Goal: Communication & Community: Answer question/provide support

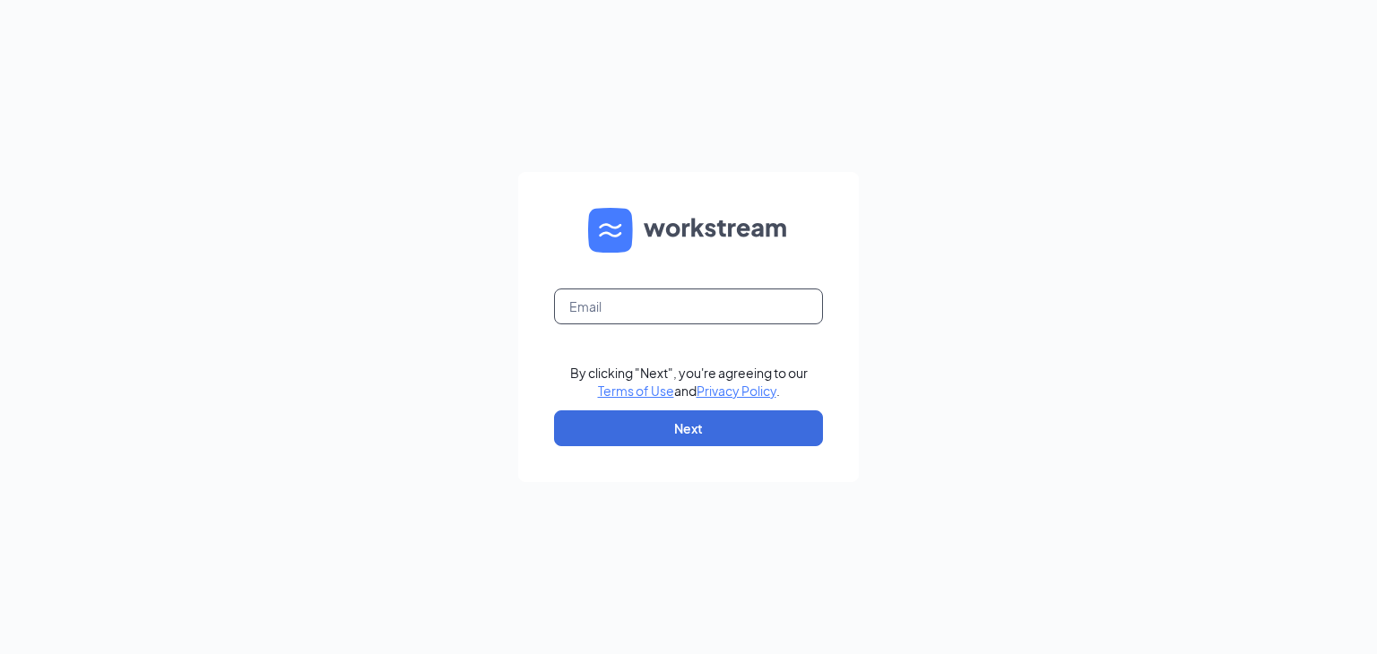
click at [683, 304] on input "text" at bounding box center [688, 307] width 269 height 36
type input "rmcclure@scrivanos.com"
click at [722, 435] on button "Next" at bounding box center [688, 428] width 269 height 36
click at [591, 300] on input "text" at bounding box center [688, 307] width 269 height 36
type input "[EMAIL_ADDRESS][DOMAIN_NAME]"
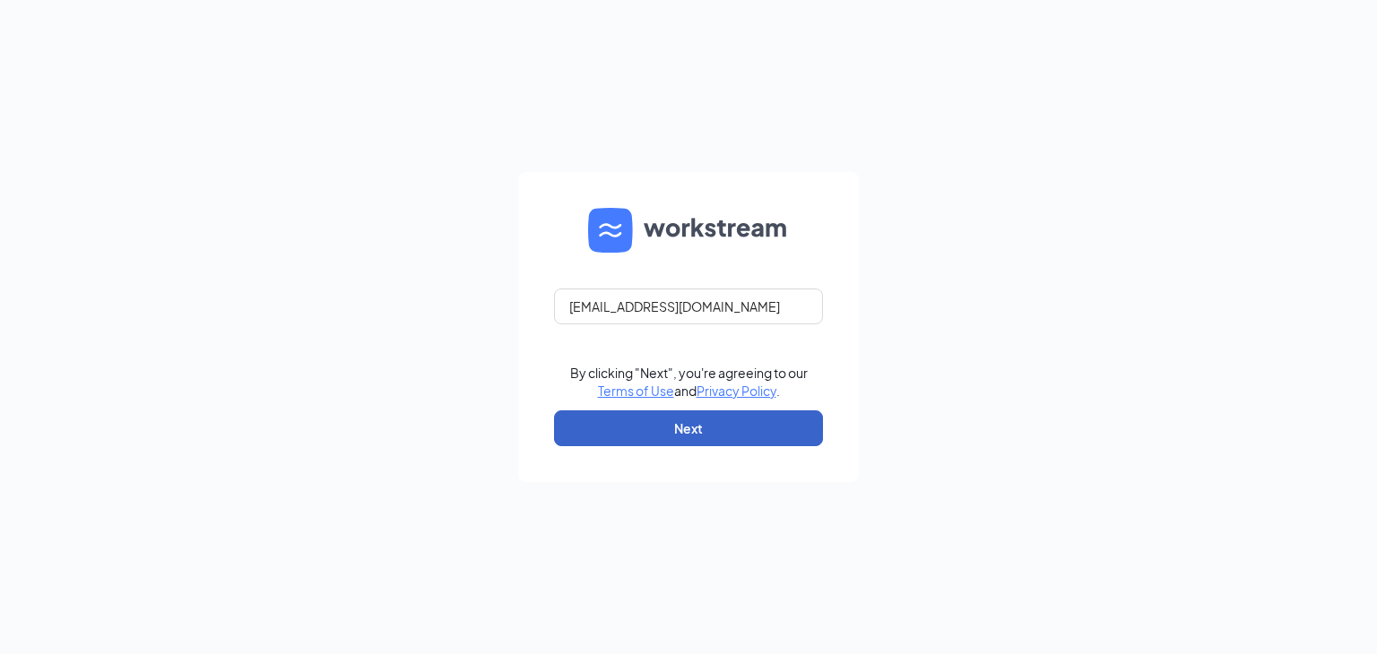
click at [643, 427] on button "Next" at bounding box center [688, 428] width 269 height 36
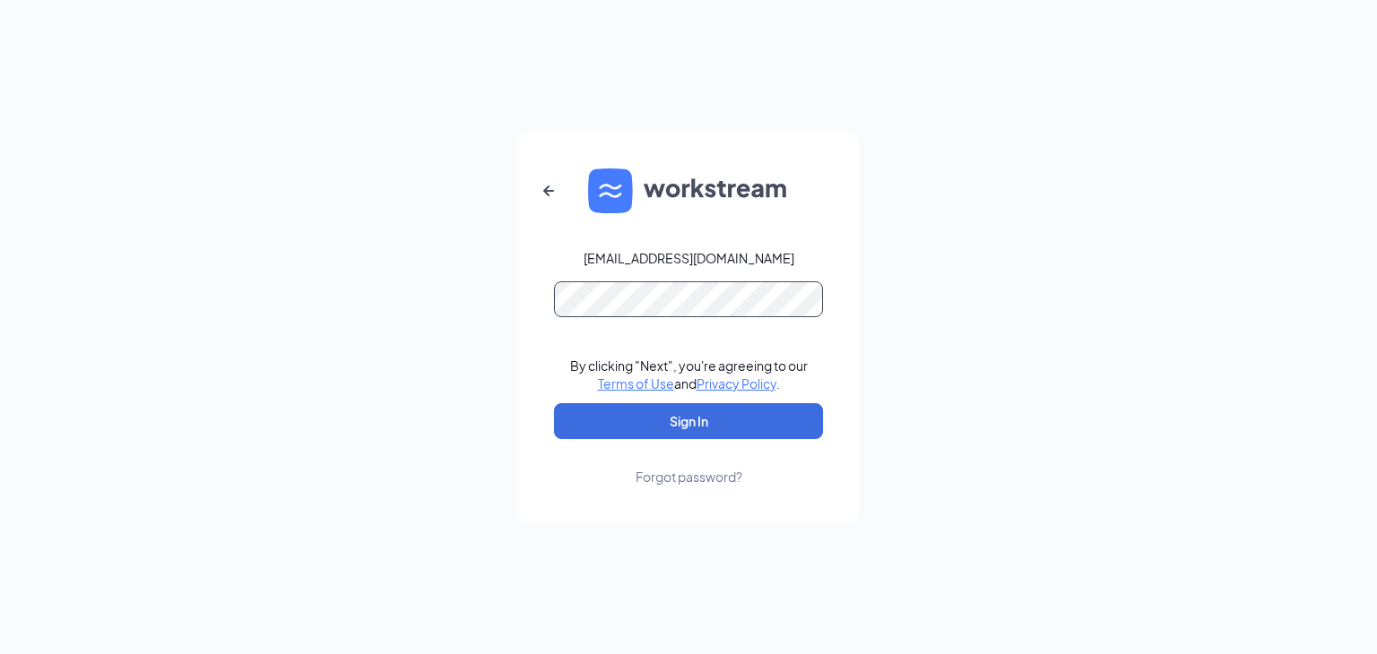
click at [554, 403] on button "Sign In" at bounding box center [688, 421] width 269 height 36
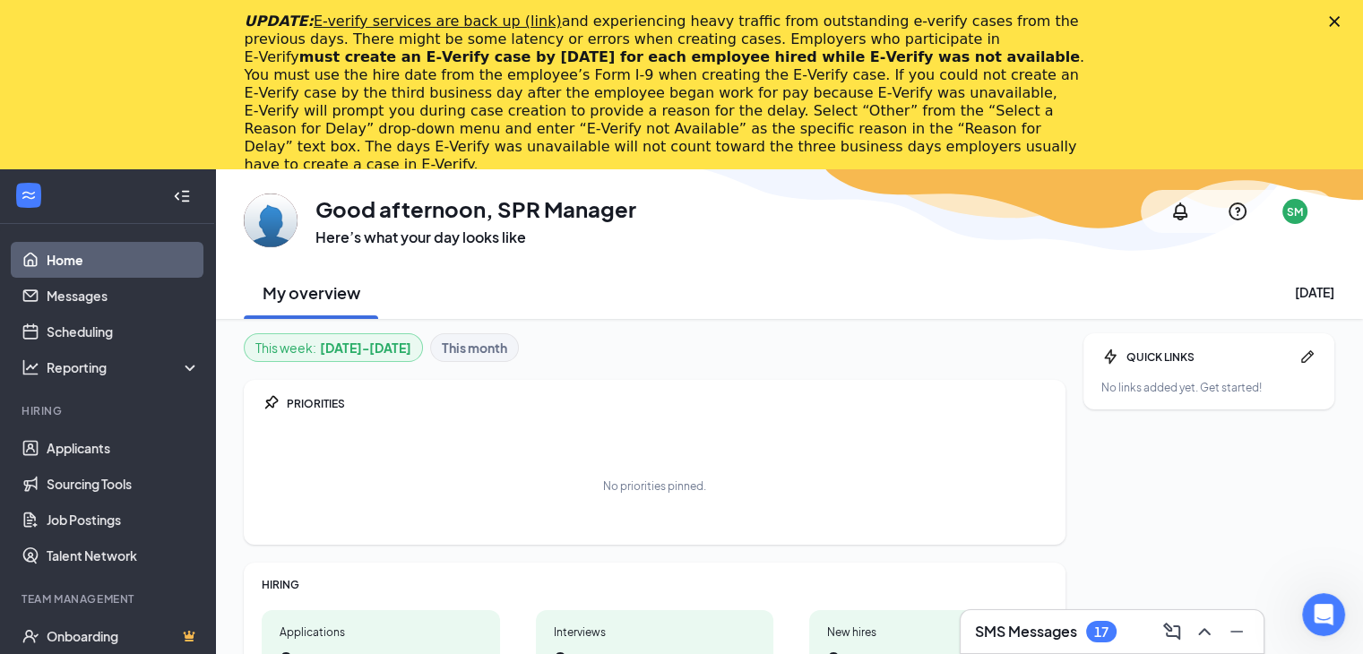
click at [1078, 632] on div "SMS Messages 17" at bounding box center [1046, 632] width 142 height 22
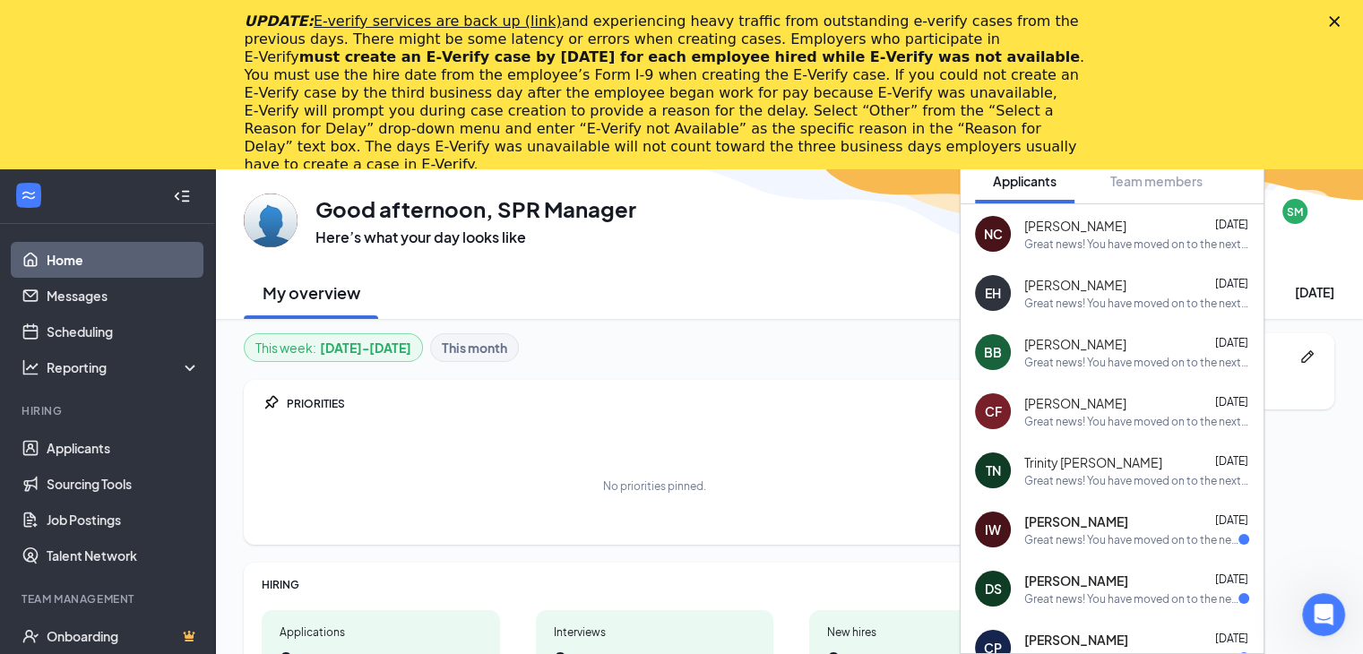
click at [1115, 238] on div "Great news! You have moved on to the next stage of the application: Hiring Comp…" at bounding box center [1136, 244] width 225 height 15
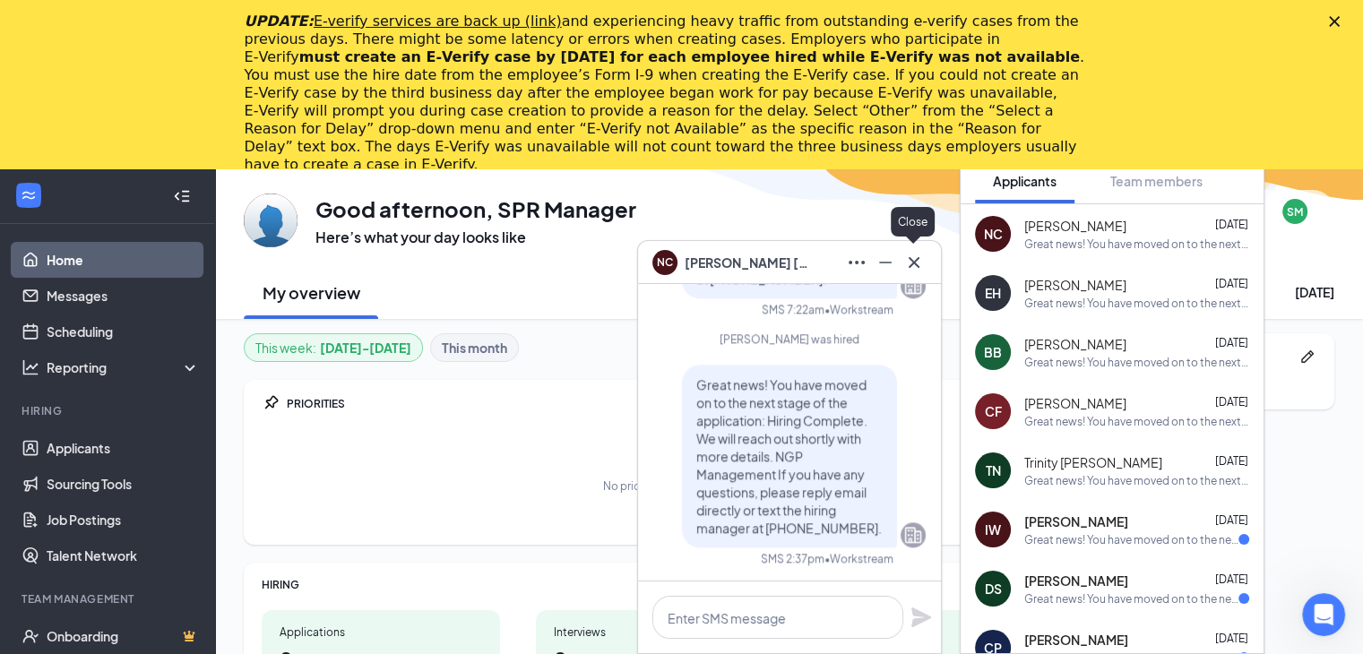
click at [914, 271] on icon "Cross" at bounding box center [914, 263] width 22 height 22
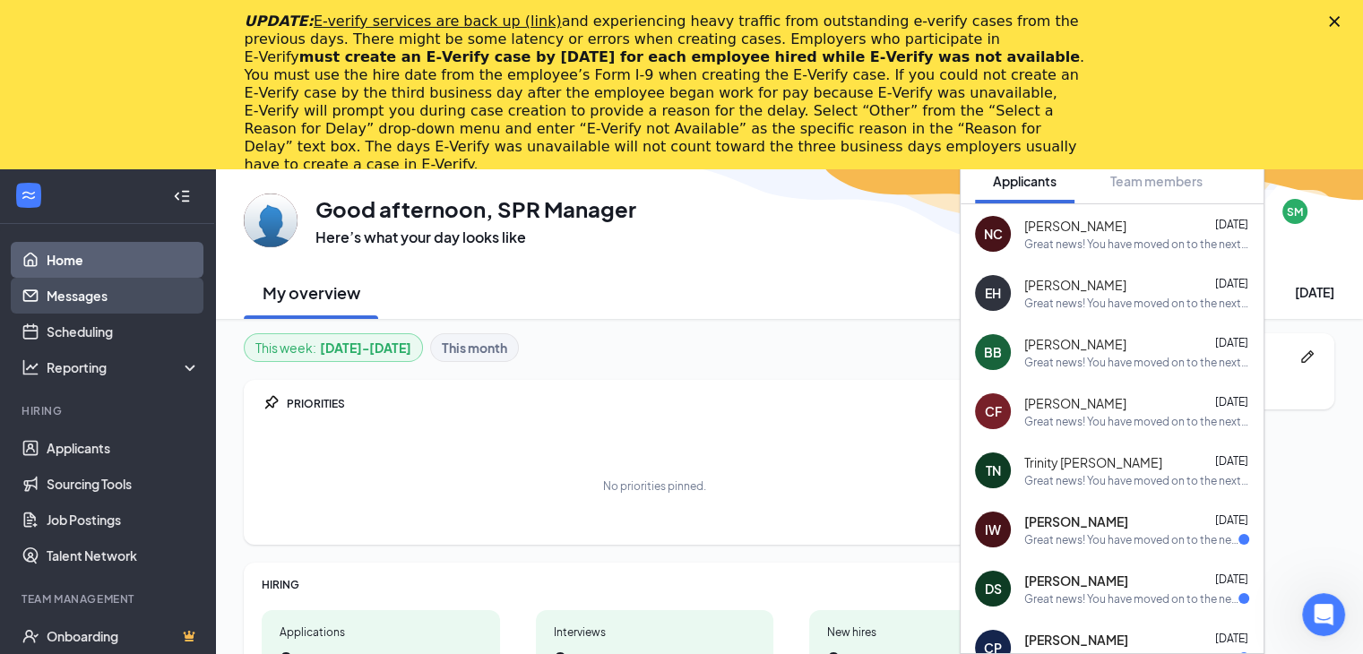
click at [72, 306] on link "Messages" at bounding box center [123, 296] width 153 height 36
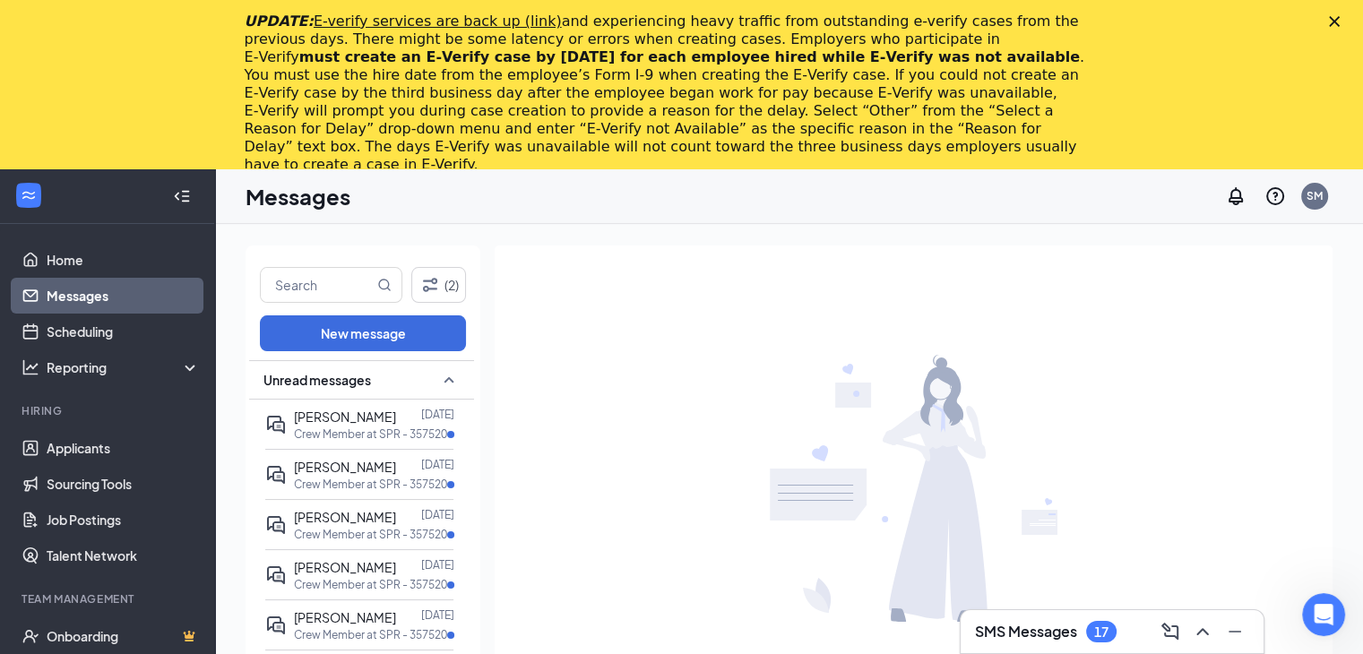
click at [438, 384] on icon "SmallChevronUp" at bounding box center [449, 380] width 22 height 22
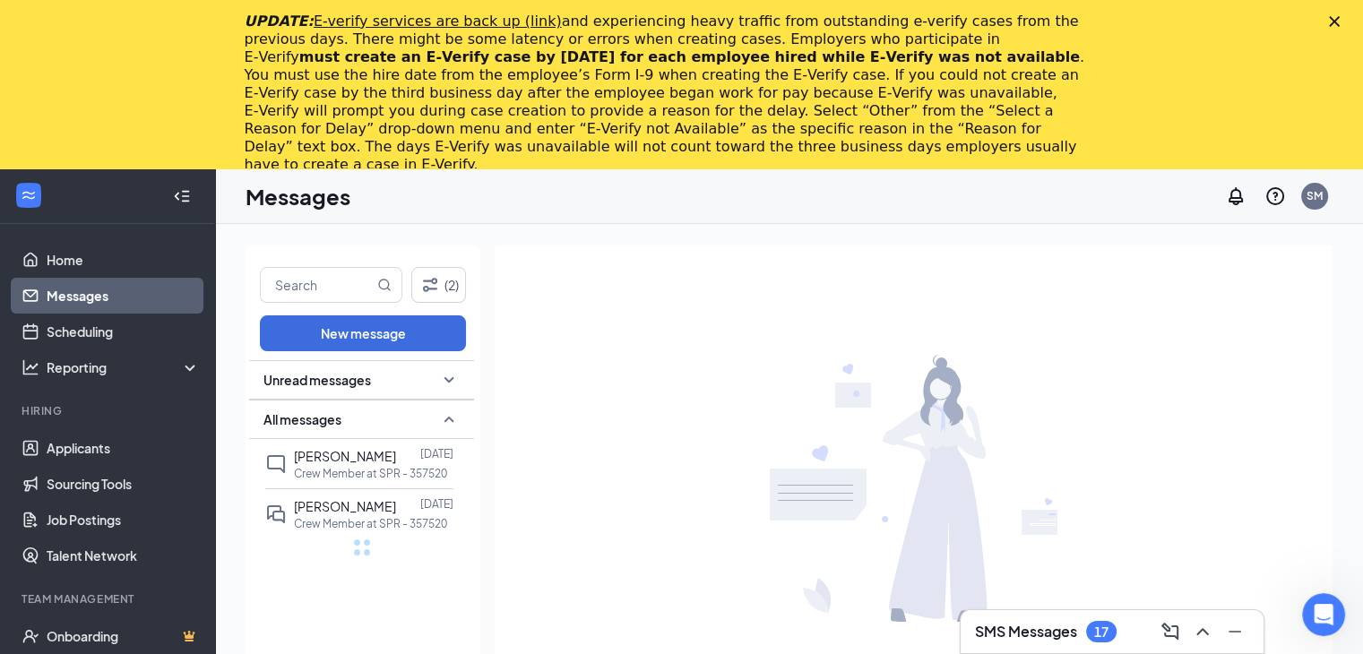
click at [1340, 21] on icon "Close" at bounding box center [1334, 21] width 11 height 11
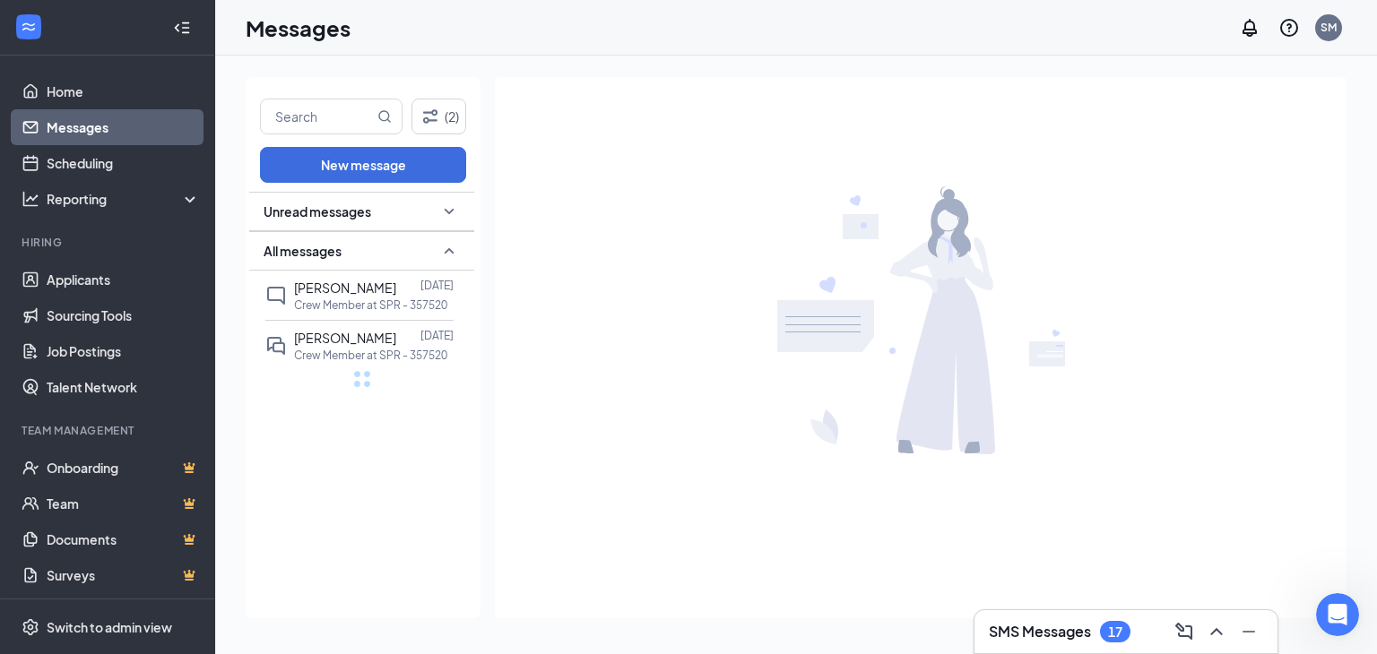
click at [412, 209] on div "Unread messages" at bounding box center [361, 211] width 225 height 39
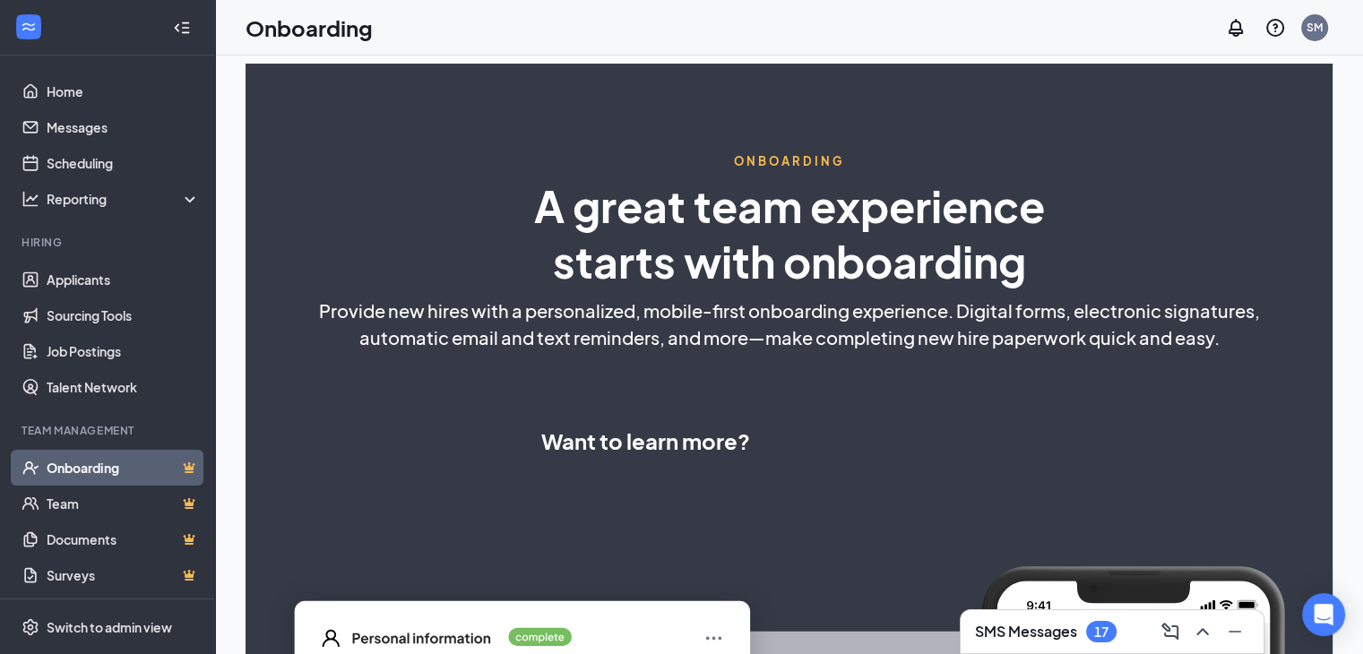
select select "US"
